Goal: Find specific page/section: Find specific page/section

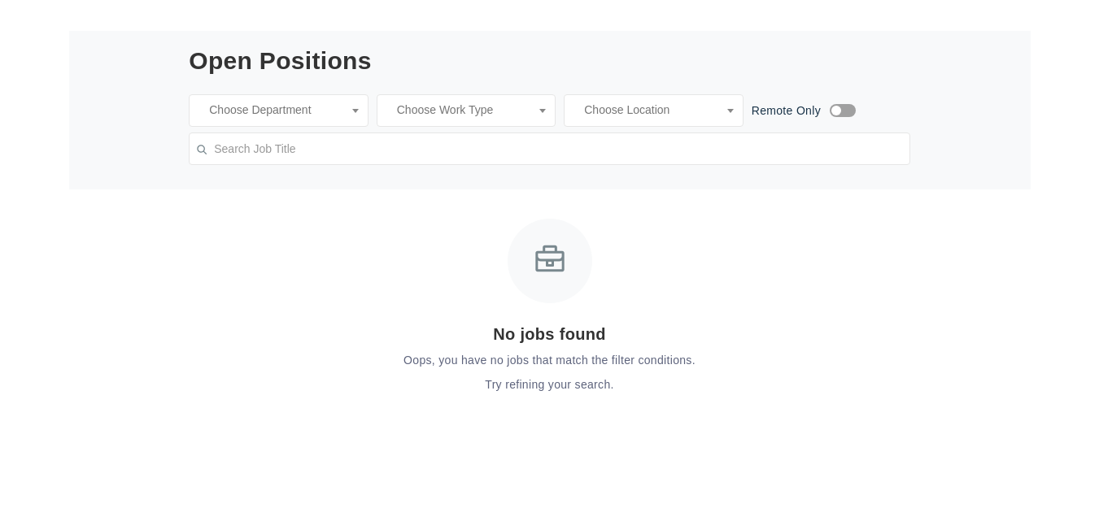
scroll to position [488, 0]
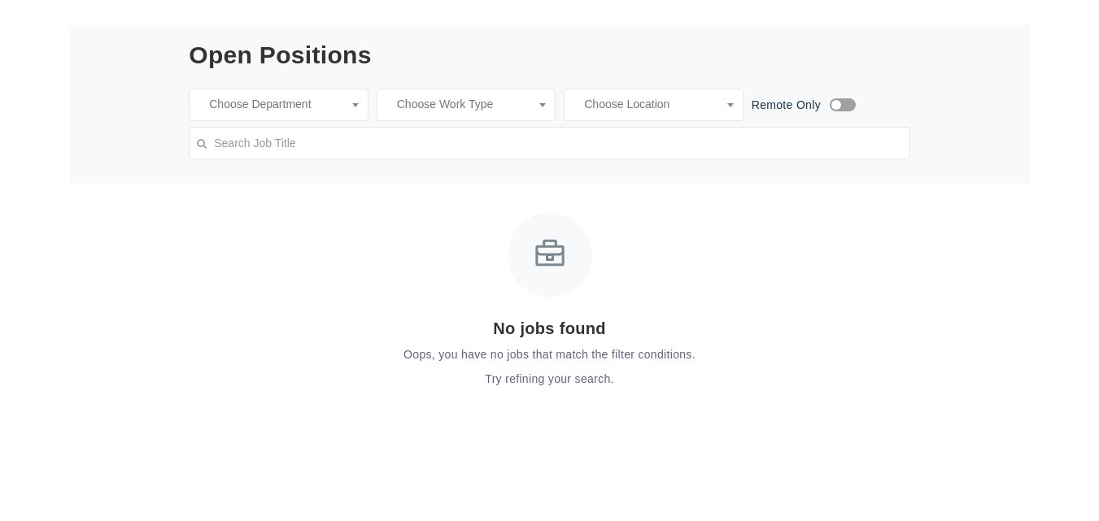
click at [666, 99] on input "search" at bounding box center [820, 105] width 492 height 16
type input "united states"
drag, startPoint x: 605, startPoint y: 126, endPoint x: 486, endPoint y: 142, distance: 119.9
click at [486, 142] on div "Open Positions Clear united states Remote Only Clear No results found × Remote …" at bounding box center [550, 100] width 722 height 118
click at [498, 214] on div "No jobs found Oops, you have no jobs that match the filter conditions. Try refi…" at bounding box center [550, 300] width 722 height 175
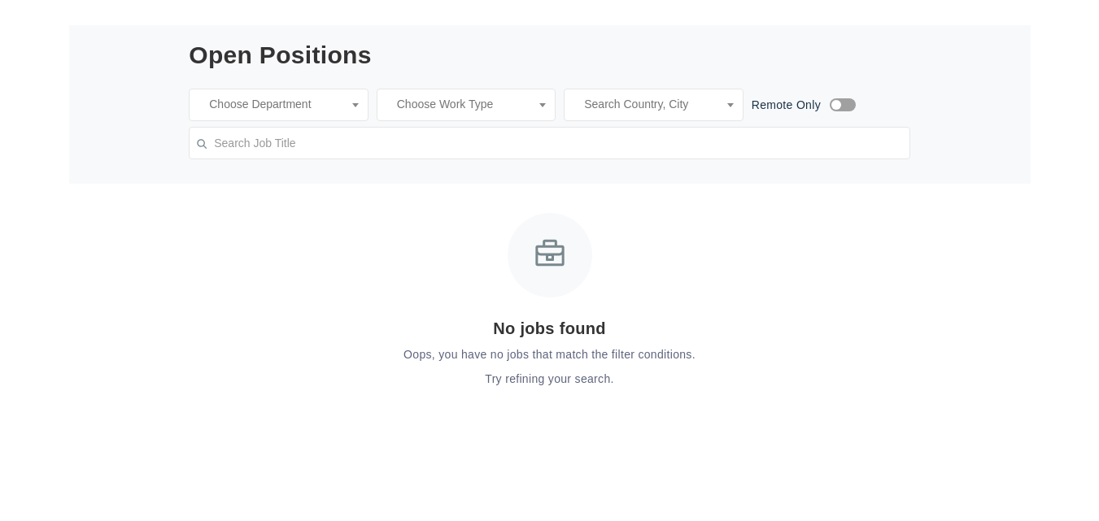
click at [359, 120] on ul at bounding box center [279, 109] width 178 height 40
click at [411, 105] on input "search" at bounding box center [464, 105] width 154 height 16
type input "cyber security"
click at [843, 107] on input "checkbox" at bounding box center [842, 108] width 29 height 16
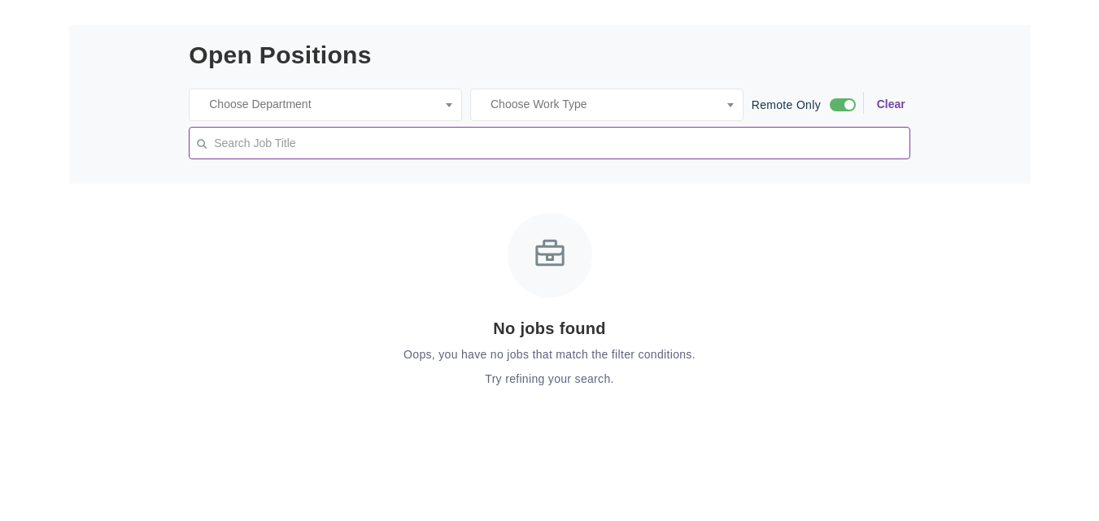
click at [687, 154] on input "text" at bounding box center [550, 143] width 722 height 33
type input "cyber"
